Goal: Find specific page/section: Find specific page/section

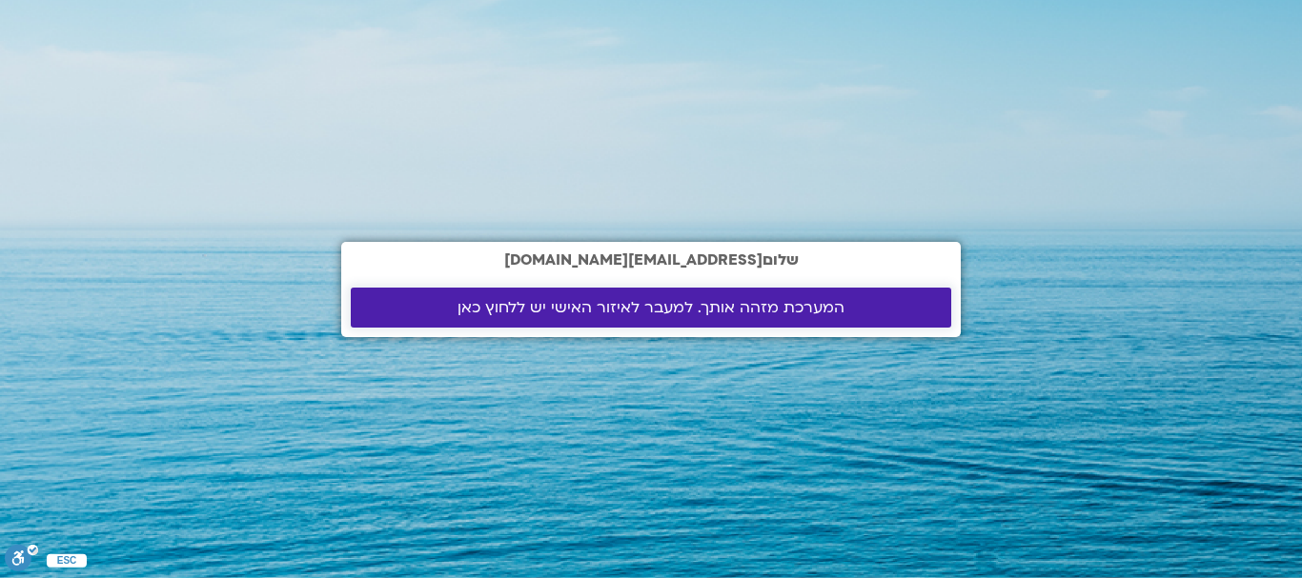
click at [623, 299] on span "המערכת מזהה אותך. למעבר לאיזור האישי יש ללחוץ כאן" at bounding box center [650, 307] width 387 height 17
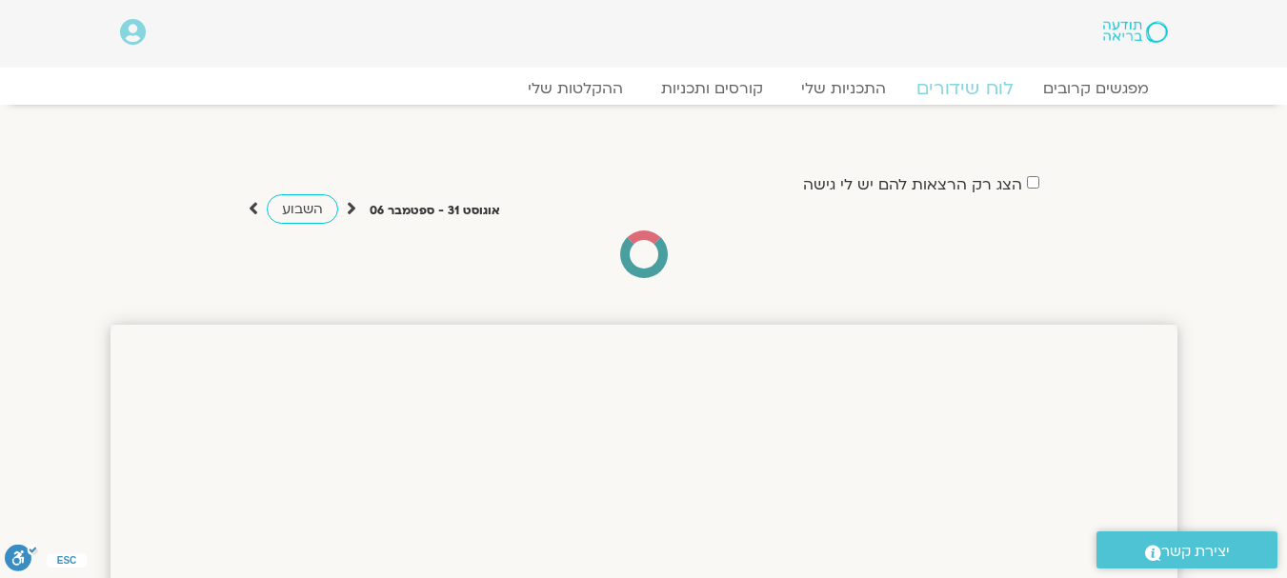
click at [944, 80] on link "לוח שידורים" at bounding box center [964, 88] width 143 height 23
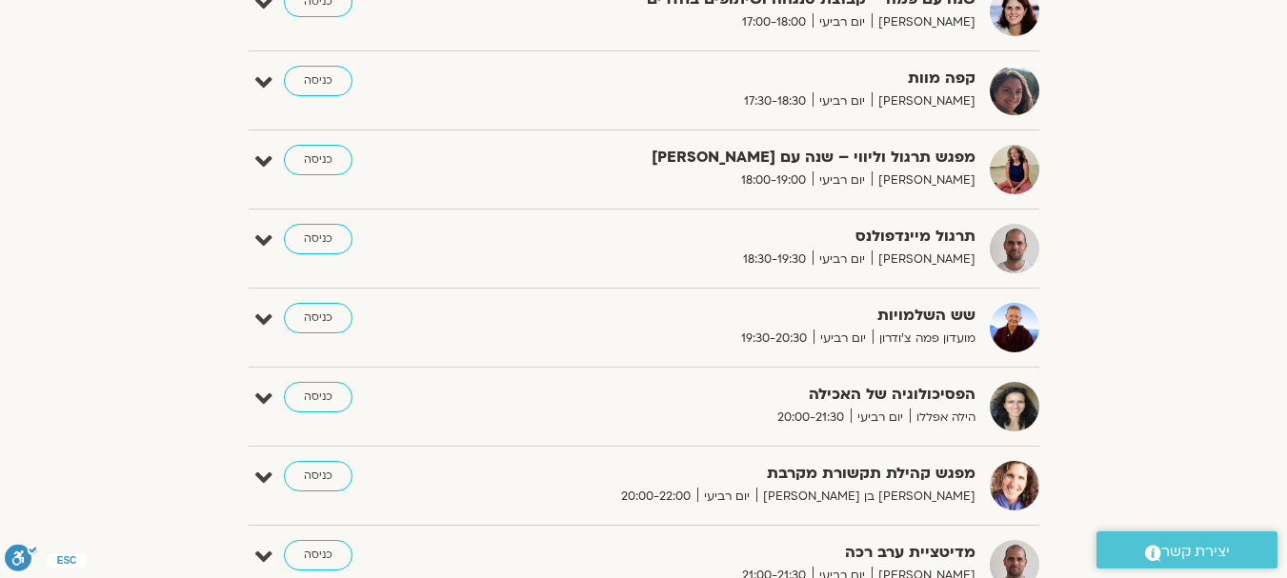
scroll to position [1525, 0]
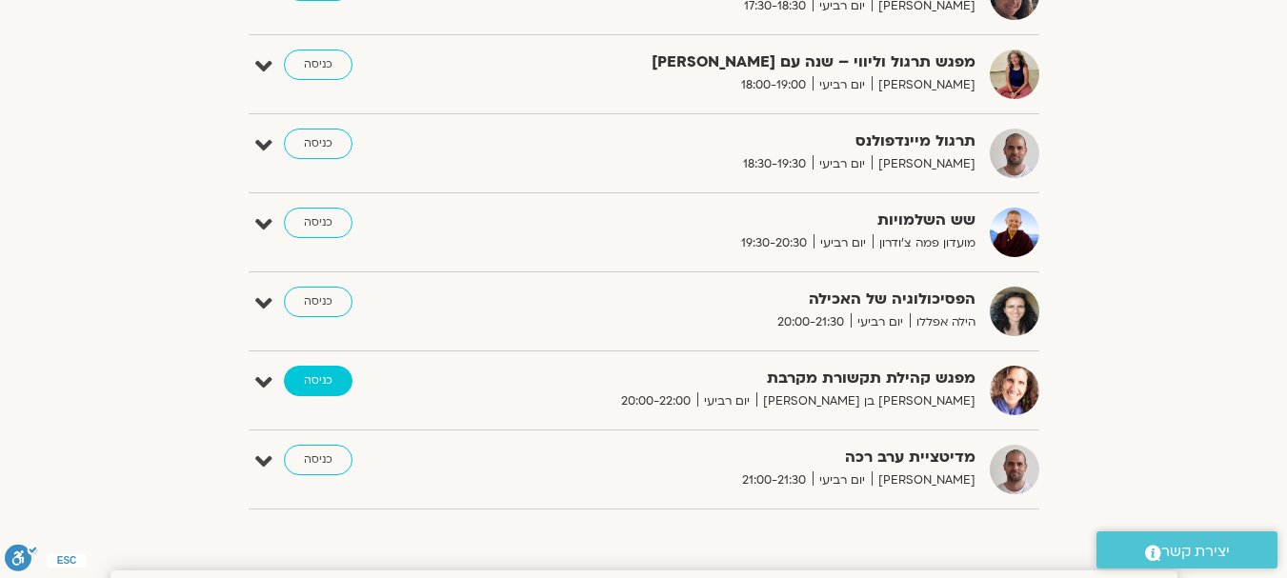
click at [331, 370] on link "כניסה" at bounding box center [318, 381] width 69 height 30
click at [325, 374] on link "כניסה" at bounding box center [318, 381] width 69 height 30
click at [330, 370] on link "כניסה" at bounding box center [318, 381] width 69 height 30
